Goal: Information Seeking & Learning: Learn about a topic

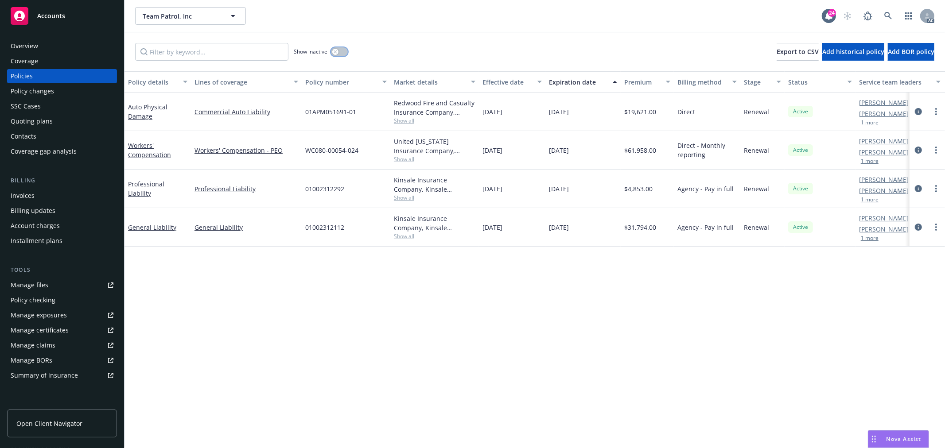
click at [334, 53] on icon "button" at bounding box center [335, 51] width 3 height 3
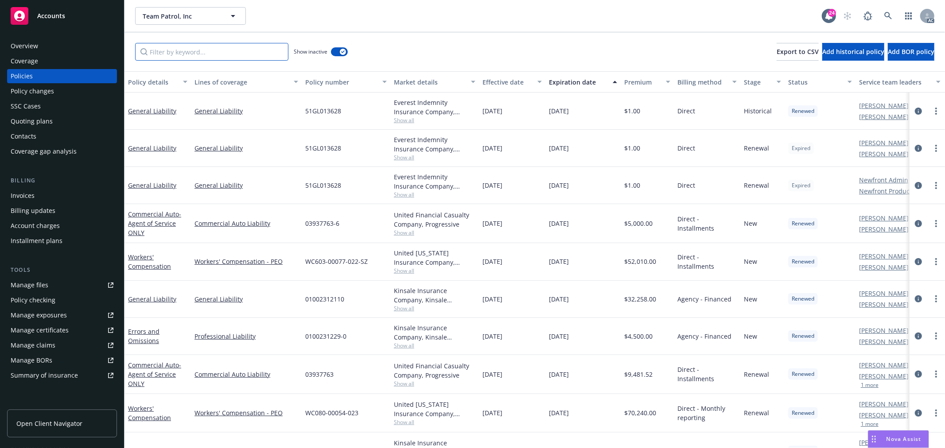
click at [234, 58] on input "Filter by keyword..." at bounding box center [211, 52] width 153 height 18
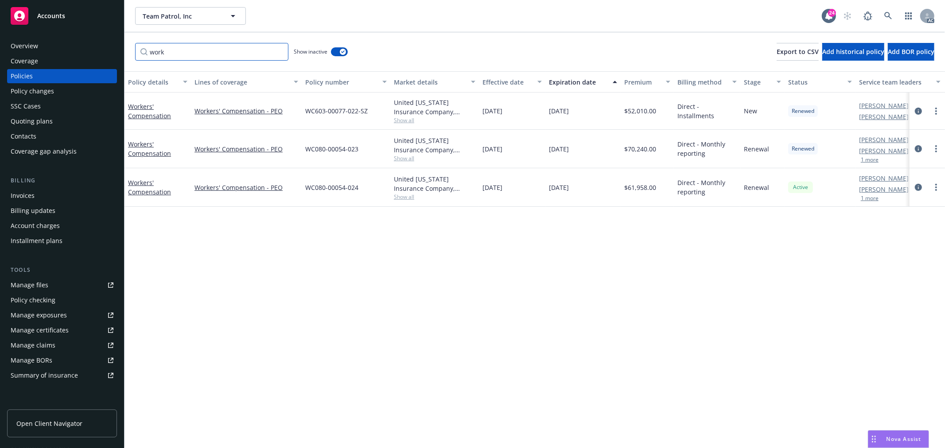
type input "work"
click at [563, 84] on div "Expiration date" at bounding box center [578, 82] width 58 height 9
click at [404, 200] on span "Show all" at bounding box center [435, 198] width 82 height 8
click at [402, 161] on span "Show all" at bounding box center [435, 159] width 82 height 8
click at [408, 119] on span "Show all" at bounding box center [435, 121] width 82 height 8
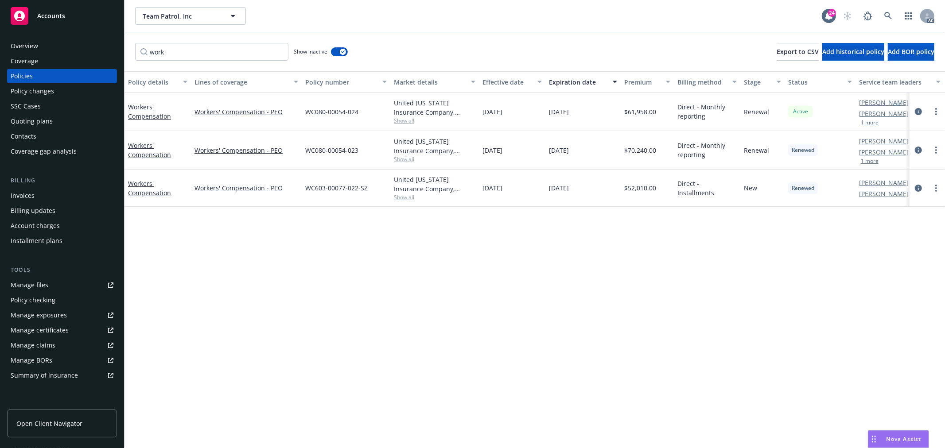
click at [610, 296] on div "Policy details Lines of coverage Policy number Market details Effective date Ex…" at bounding box center [534, 259] width 820 height 377
click at [148, 113] on link "Workers' Compensation" at bounding box center [149, 112] width 43 height 18
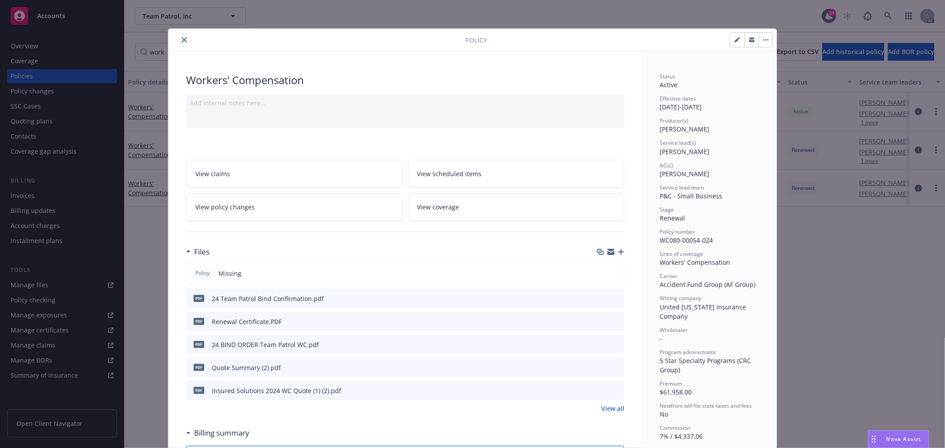
click at [182, 37] on icon "close" at bounding box center [184, 39] width 5 height 5
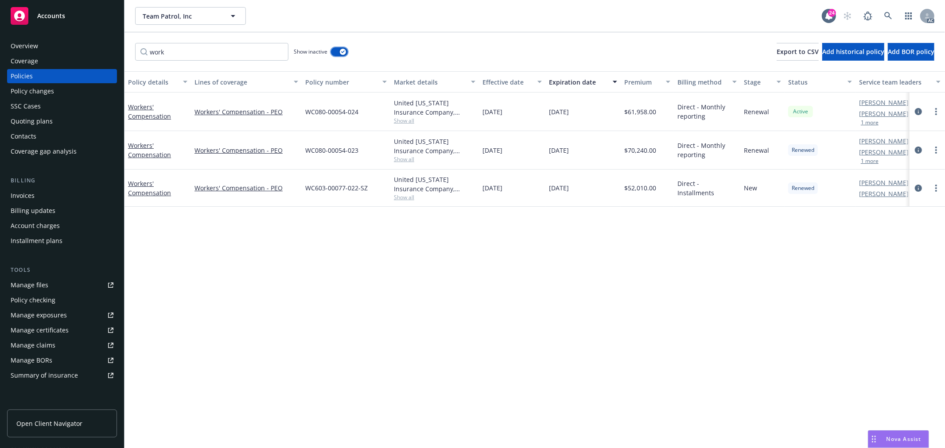
click at [331, 51] on button "button" at bounding box center [339, 51] width 17 height 9
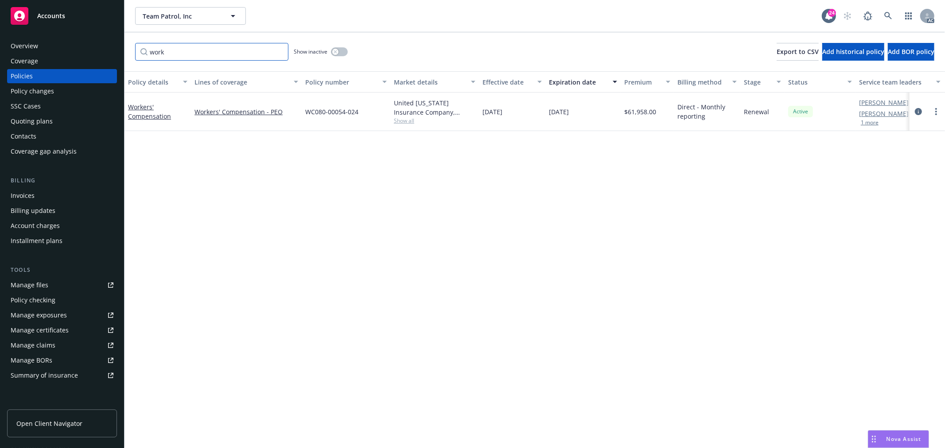
drag, startPoint x: 233, startPoint y: 52, endPoint x: 33, endPoint y: 57, distance: 199.8
click at [33, 57] on div "Accounts Overview Coverage Policies Policy changes SSC Cases Quoting plans Cont…" at bounding box center [472, 224] width 945 height 448
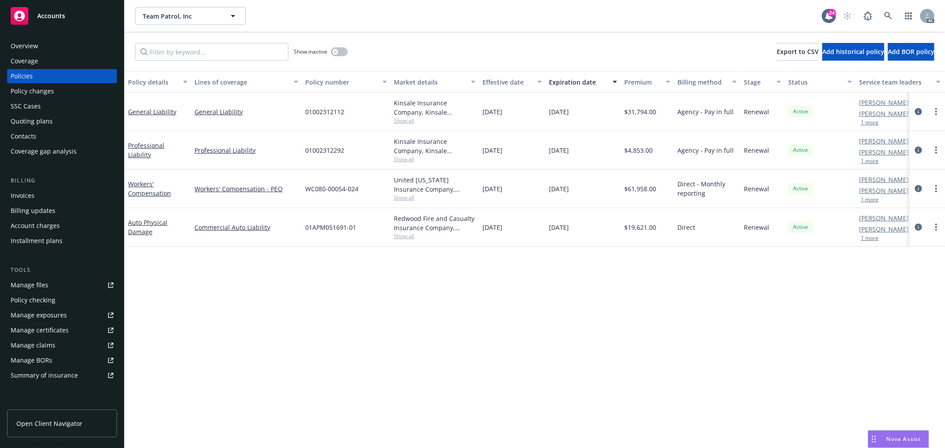
click at [415, 239] on span "Show all" at bounding box center [435, 237] width 82 height 8
click at [409, 198] on span "Show all" at bounding box center [435, 198] width 82 height 8
click at [401, 163] on div "Kinsale Insurance Company, Kinsale Insurance, CRC Group Show all" at bounding box center [434, 150] width 89 height 39
click at [402, 160] on span "Show all" at bounding box center [435, 159] width 82 height 8
click at [400, 122] on span "Show all" at bounding box center [435, 121] width 82 height 8
